Goal: Transaction & Acquisition: Purchase product/service

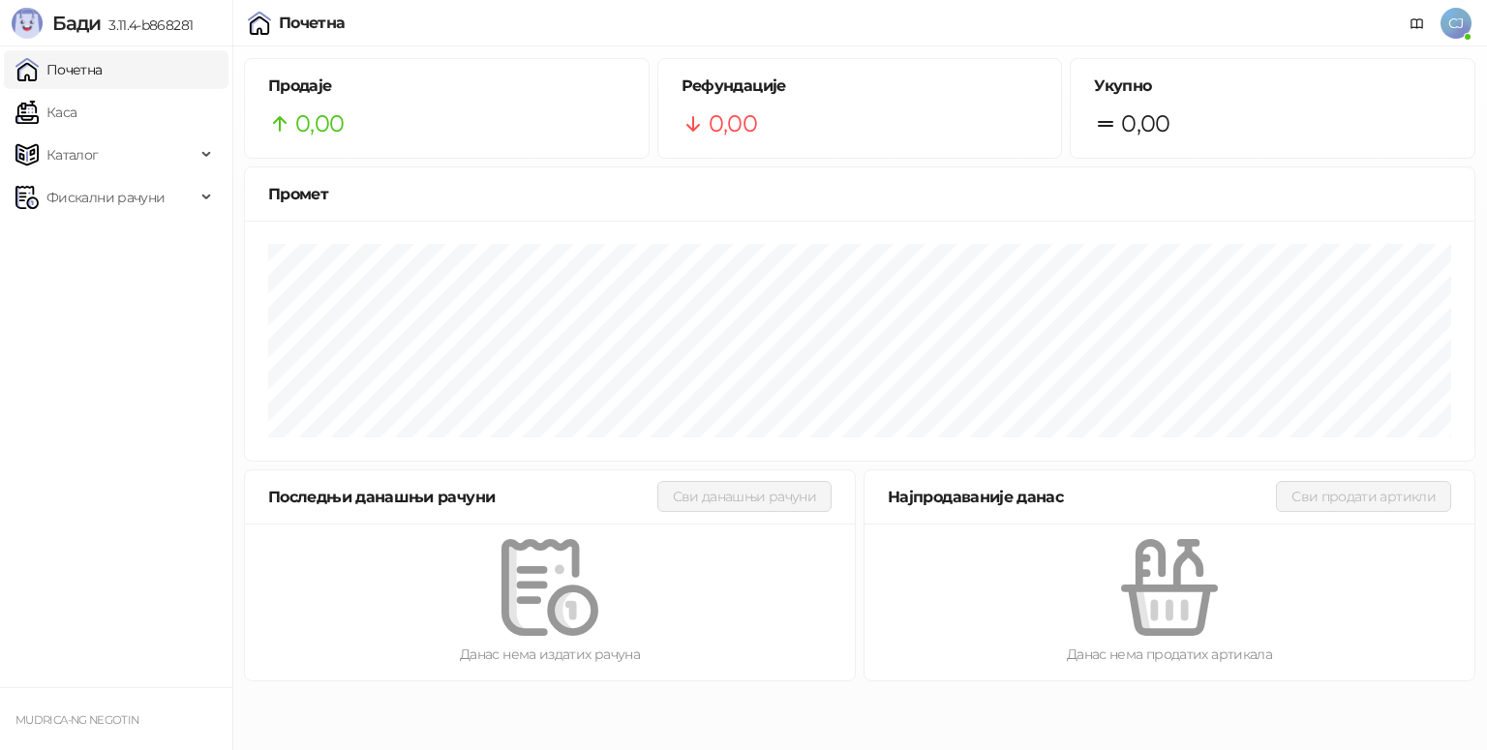
click at [174, 258] on ul "Почетна [PERSON_NAME] Фискални рачуни" at bounding box center [116, 366] width 232 height 641
click at [1462, 25] on span "СЈ" at bounding box center [1455, 23] width 31 height 31
click at [1414, 19] on icon at bounding box center [1416, 23] width 15 height 15
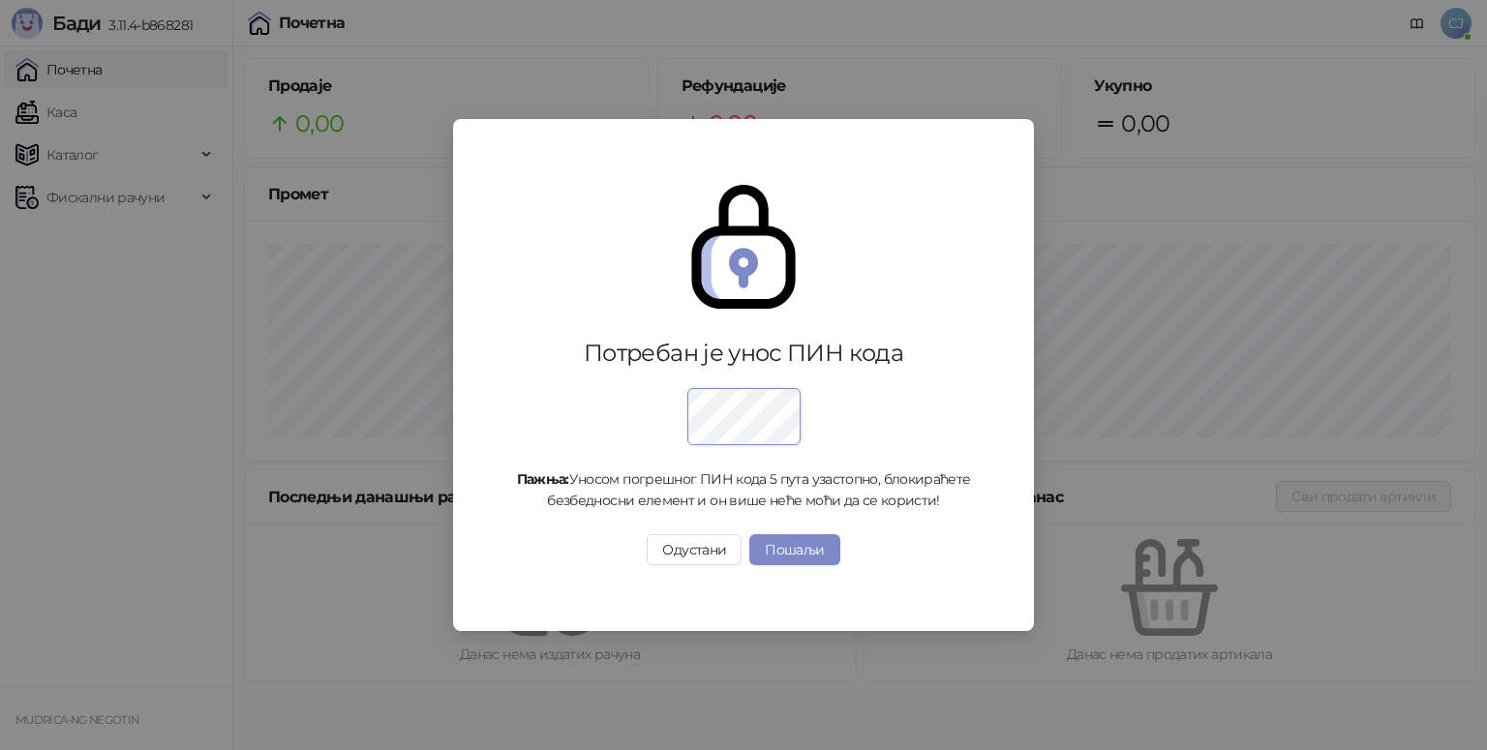
click at [1435, 327] on div "Потребан је унос ПИН кода Пажња: Уносом погрешног ПИН кода 5 пута узастопно, бл…" at bounding box center [743, 375] width 1487 height 750
click at [786, 542] on button "Пошаљи" at bounding box center [794, 550] width 90 height 31
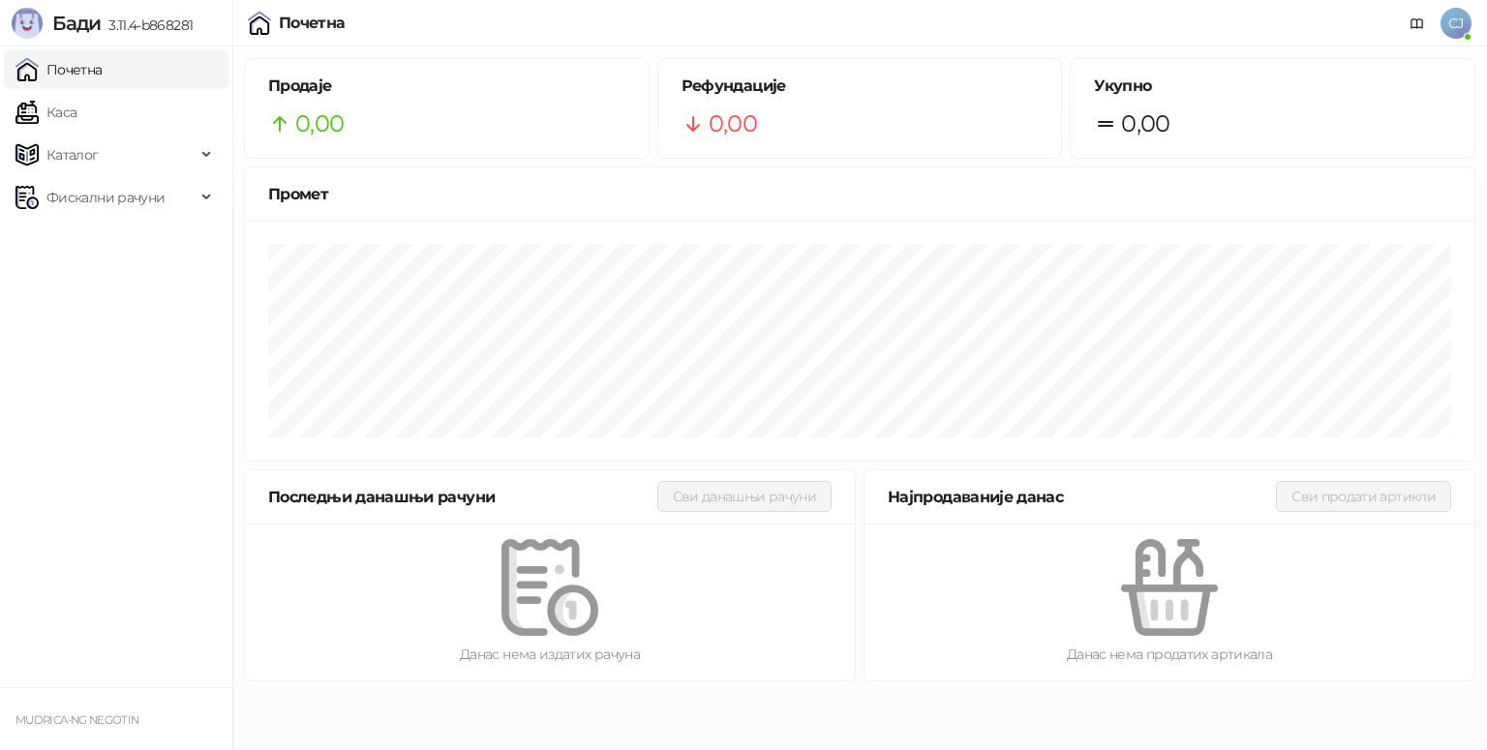
click at [1425, 606] on div at bounding box center [1169, 587] width 548 height 97
click at [1452, 37] on span "СЈ" at bounding box center [1455, 23] width 31 height 31
click at [527, 17] on div "Почетна СЈ" at bounding box center [743, 23] width 1456 height 46
click at [76, 126] on link "Каса" at bounding box center [45, 112] width 61 height 39
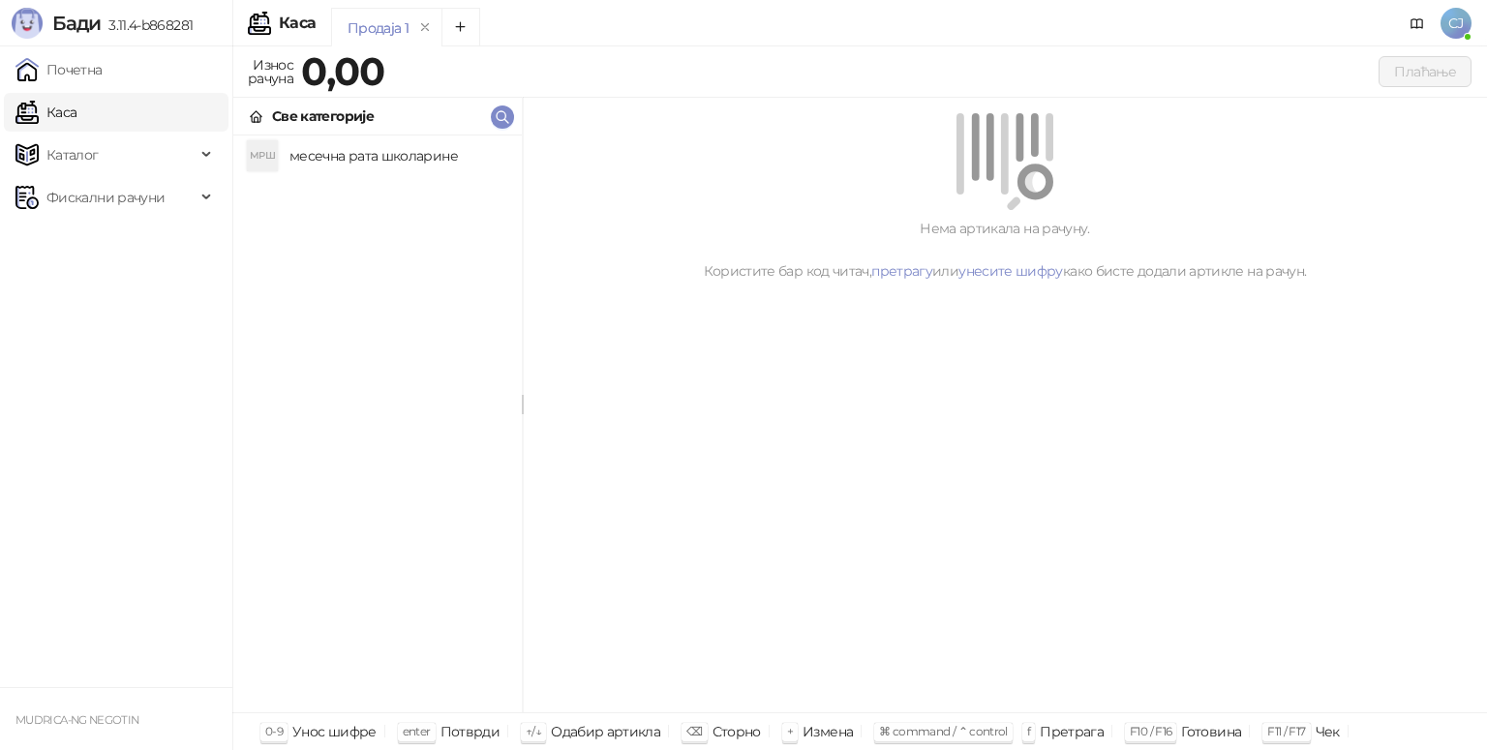
click at [359, 154] on h4 "месечна рата школарине" at bounding box center [397, 155] width 217 height 31
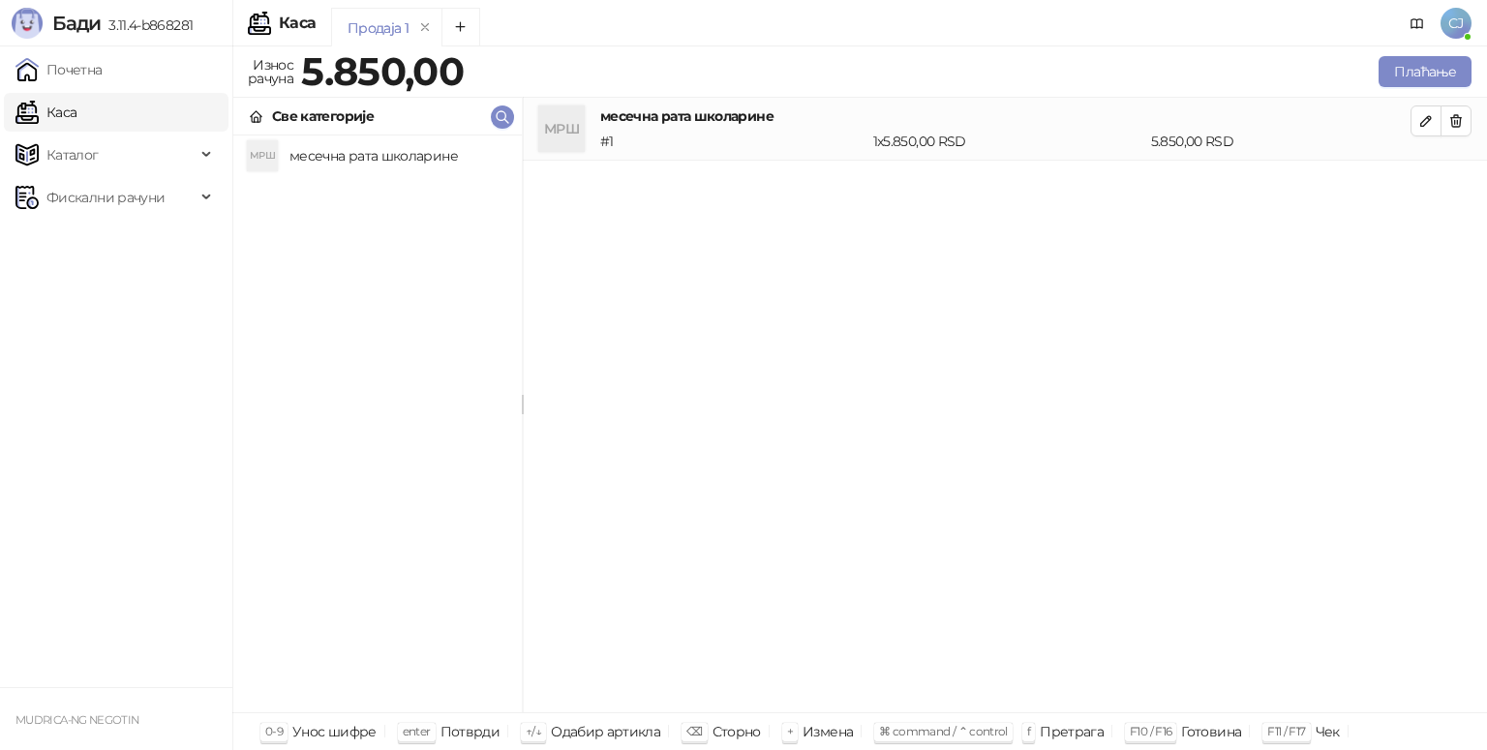
click at [1274, 210] on div "МРШ месечна рата школарине # 1 1 x 5.850,00 RSD 5.850,00 RSD" at bounding box center [1005, 406] width 964 height 616
click at [1435, 68] on button "Плаћање" at bounding box center [1424, 71] width 93 height 31
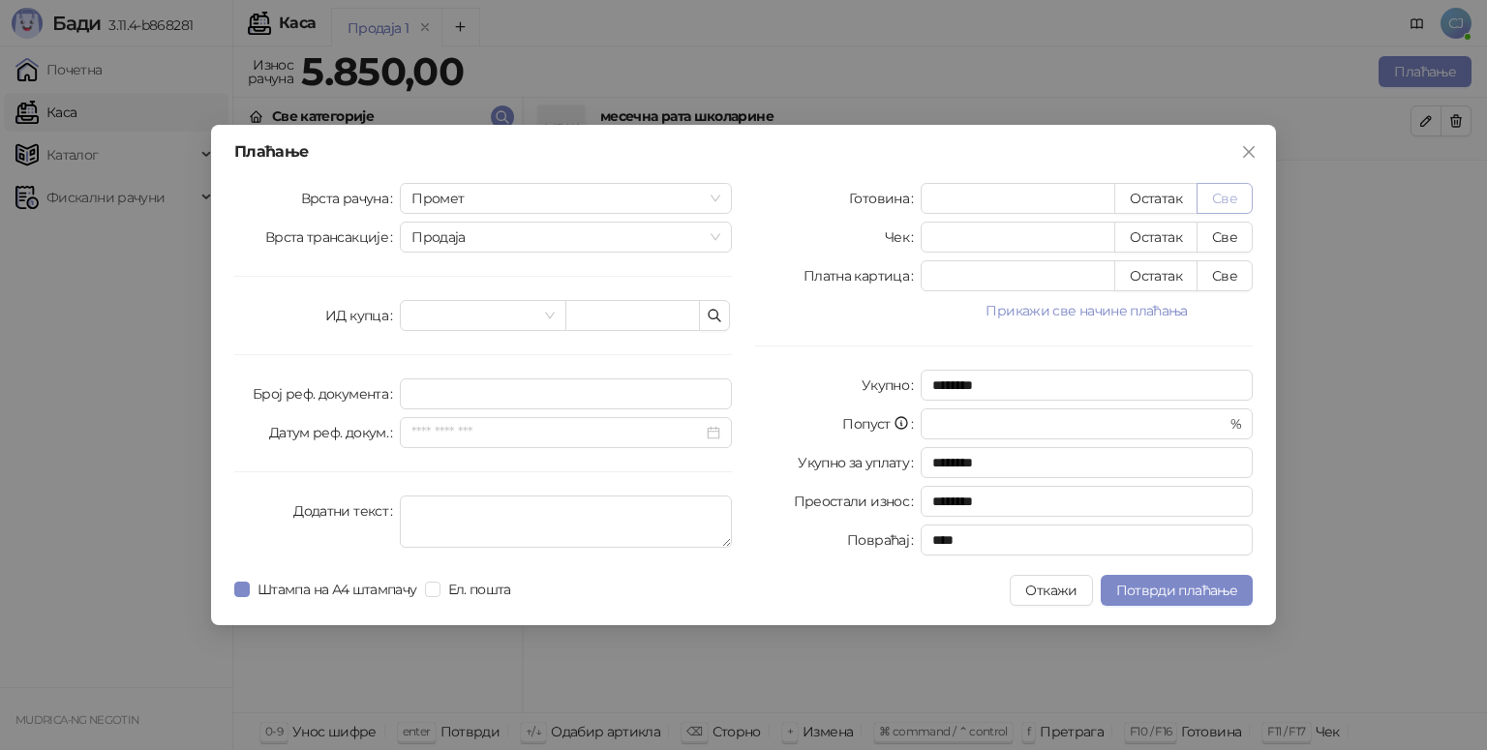
click at [1227, 203] on button "Све" at bounding box center [1224, 198] width 56 height 31
type input "****"
click at [1200, 590] on span "Потврди плаћање" at bounding box center [1176, 590] width 121 height 17
click at [1056, 596] on button "Откажи" at bounding box center [1050, 590] width 82 height 31
